Goal: Find specific page/section: Find specific page/section

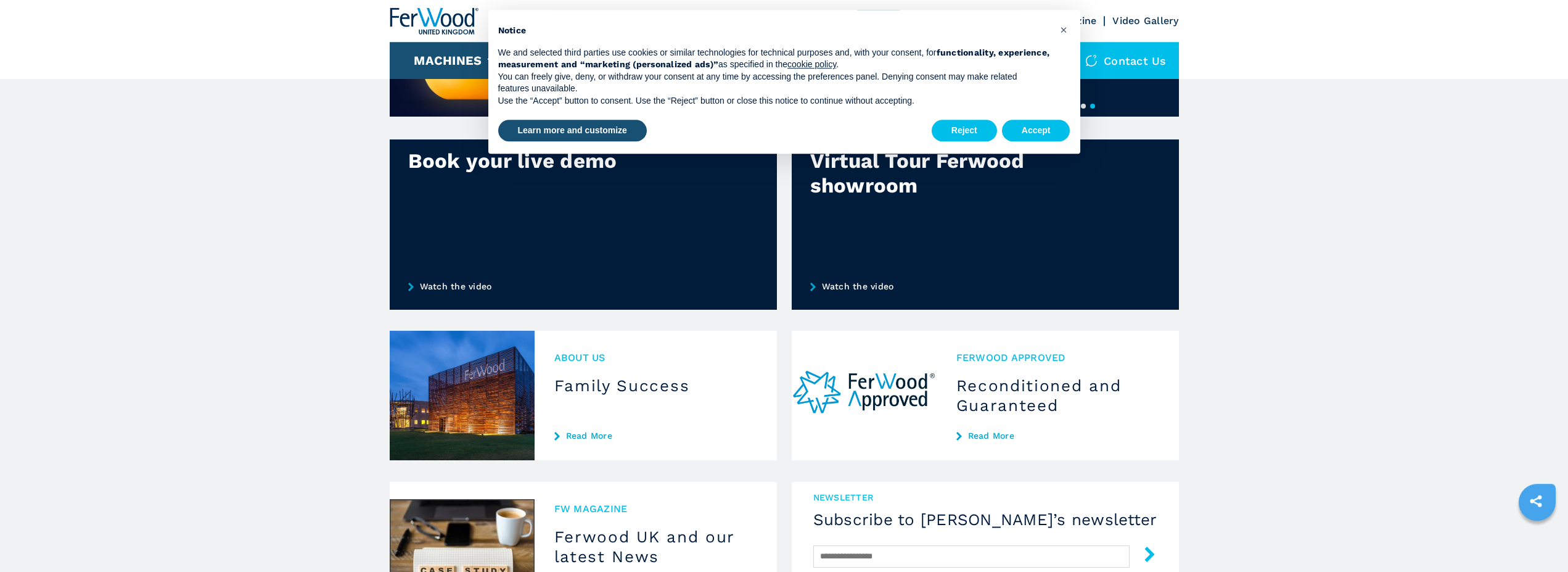
scroll to position [817, 0]
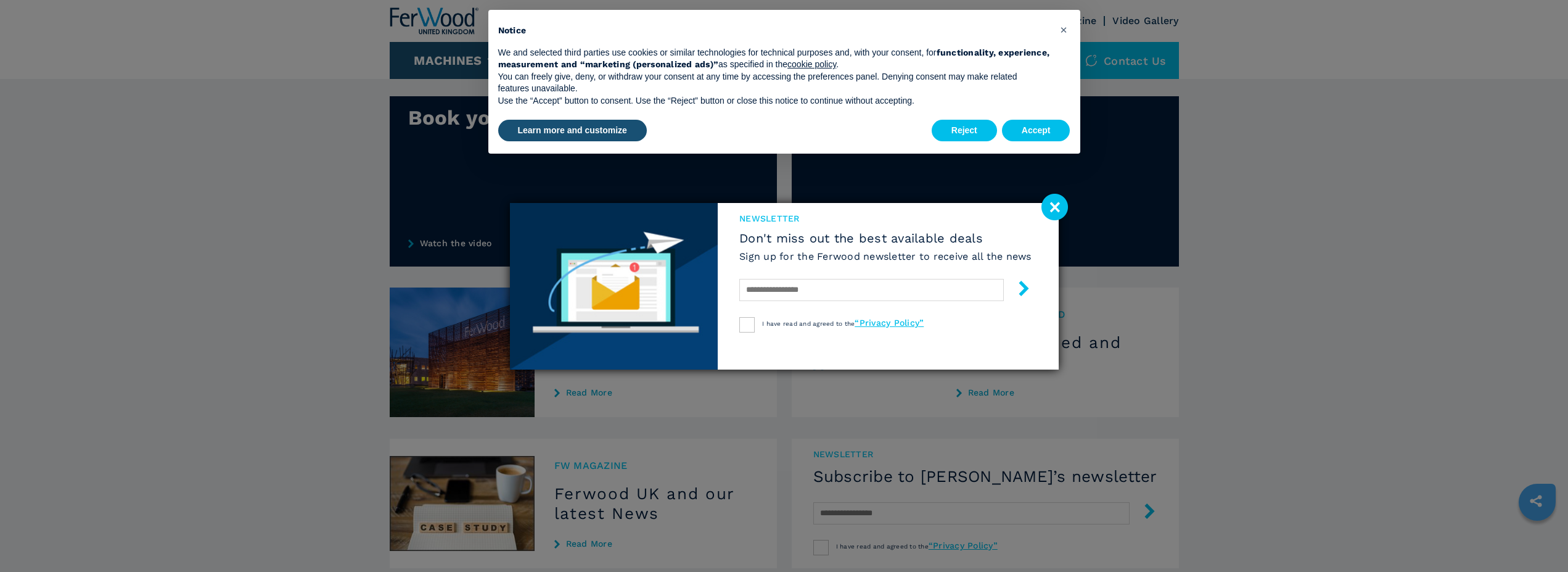
click at [1053, 207] on image at bounding box center [1054, 207] width 26 height 26
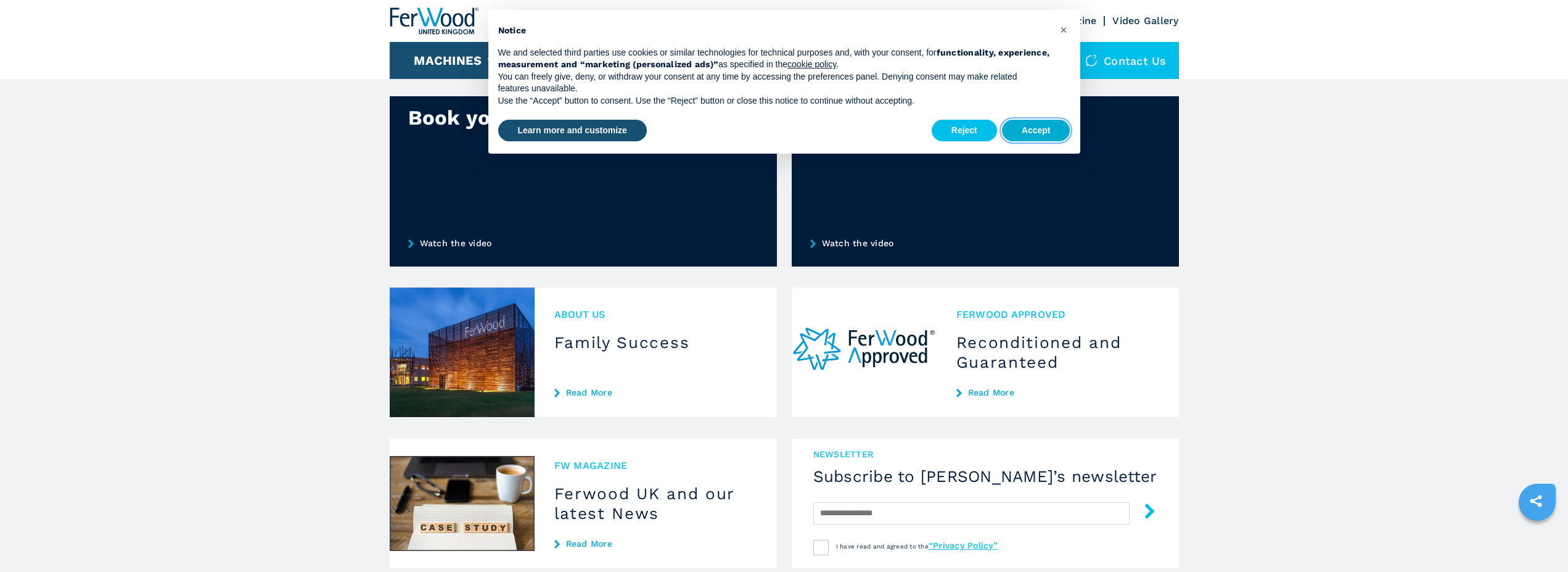
click at [1020, 137] on button "Accept" at bounding box center [1035, 131] width 68 height 22
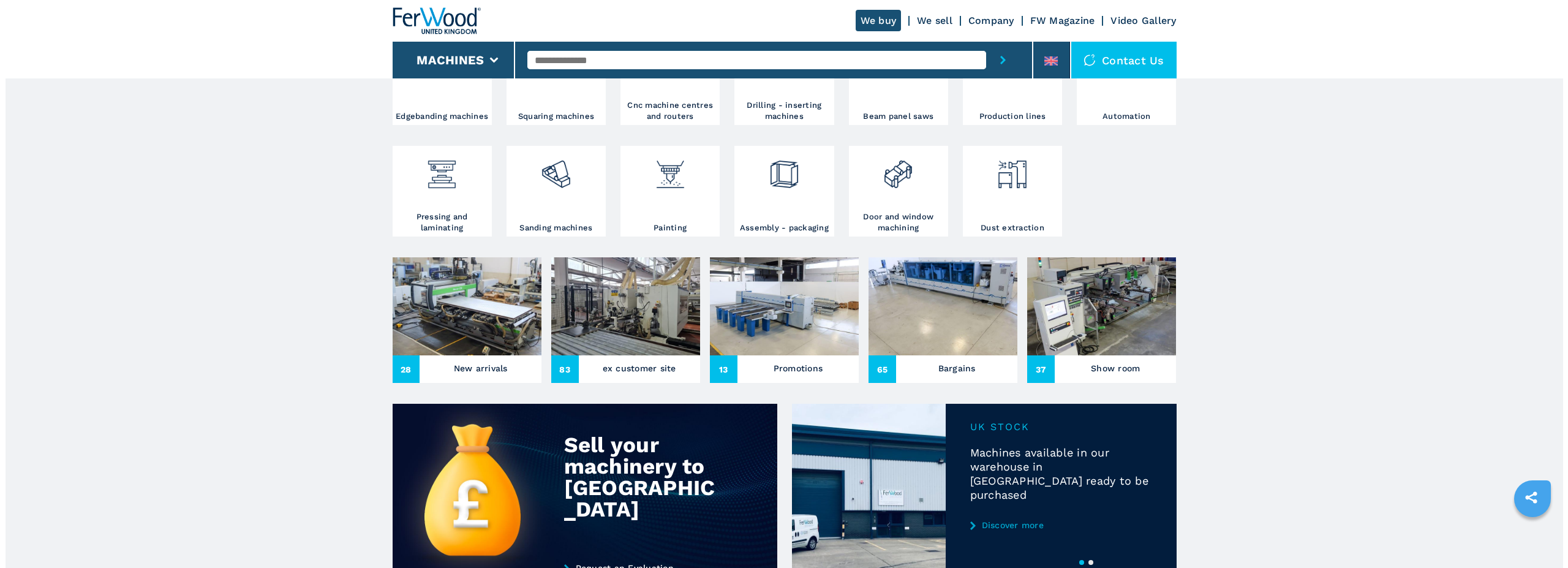
scroll to position [0, 0]
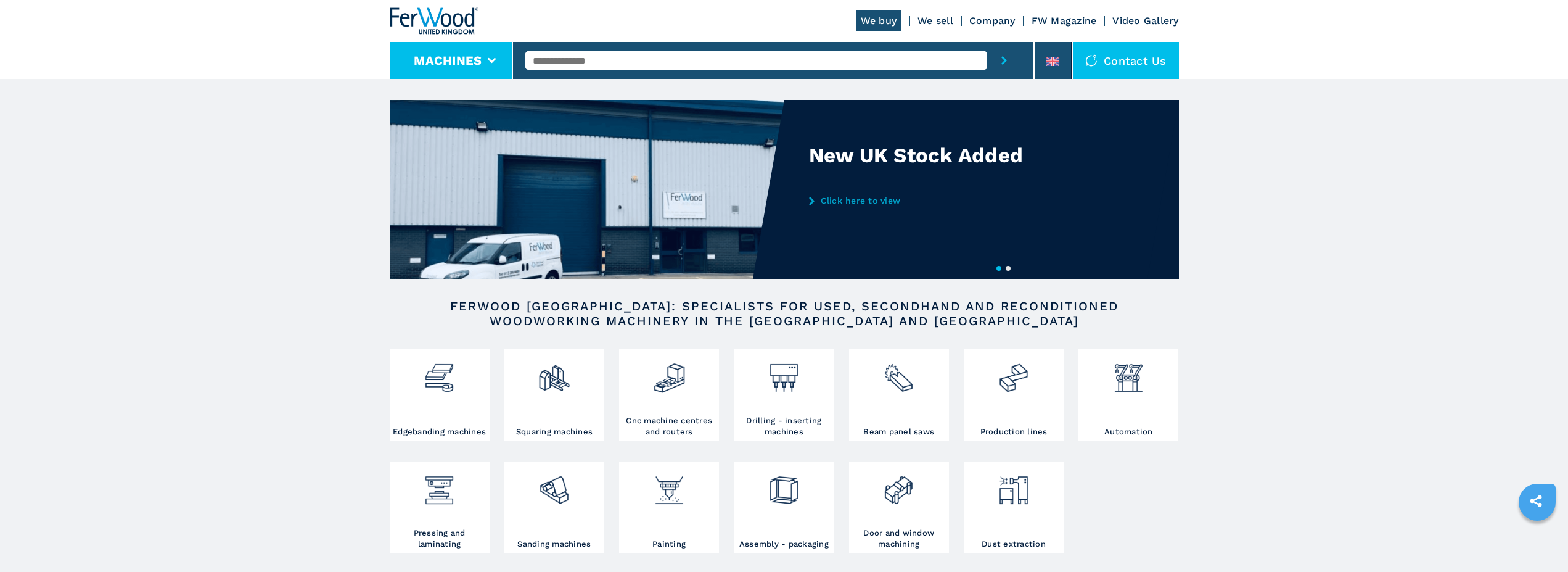
click at [449, 54] on button "Machines" at bounding box center [448, 61] width 68 height 15
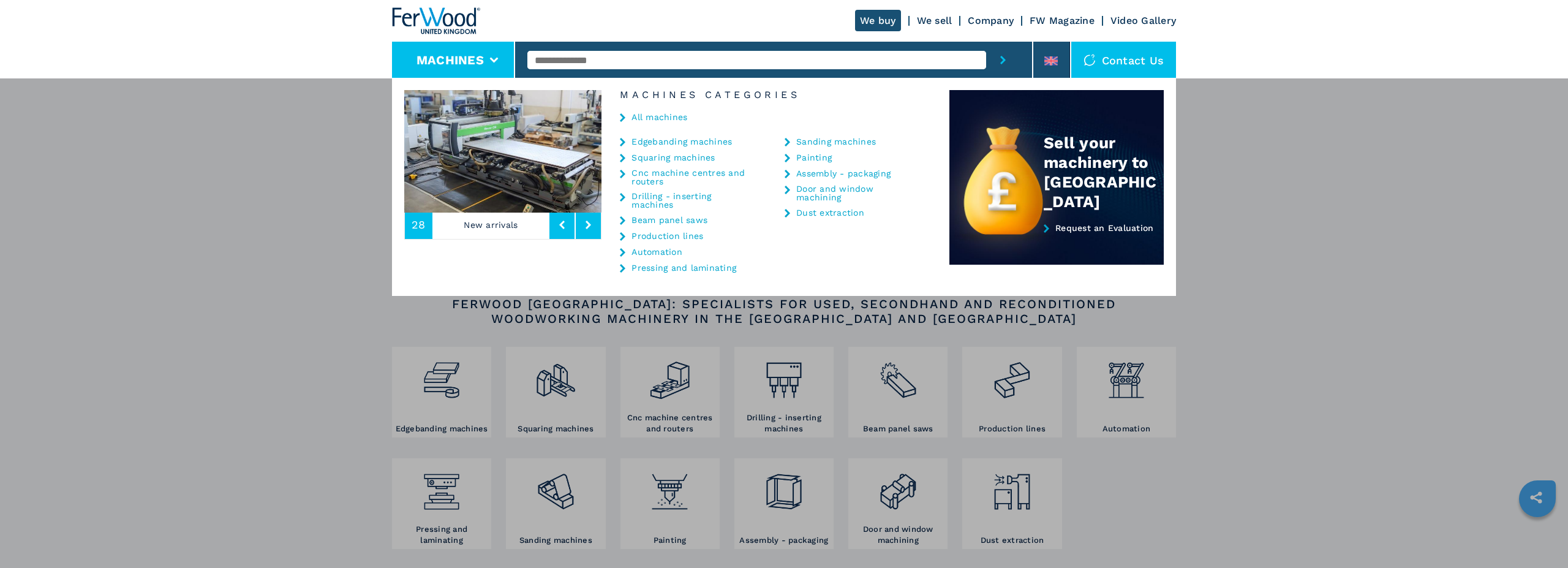
click at [622, 235] on icon at bounding box center [623, 236] width 6 height 8
click at [638, 235] on link "Production lines" at bounding box center [666, 235] width 71 height 8
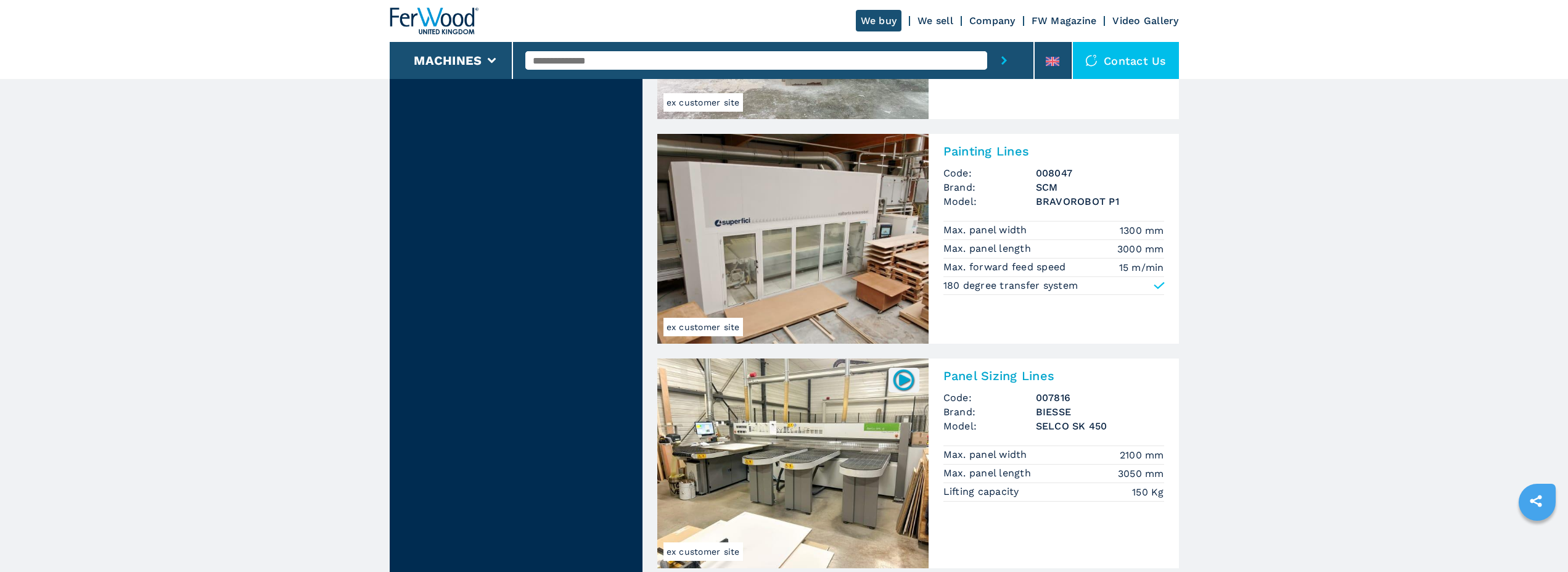
scroll to position [1572, 0]
